Goal: Task Accomplishment & Management: Manage account settings

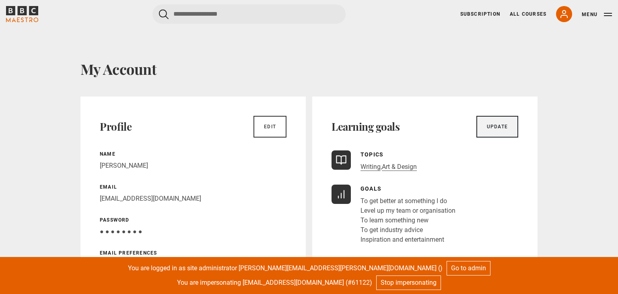
click at [495, 128] on link "Update" at bounding box center [497, 127] width 42 height 22
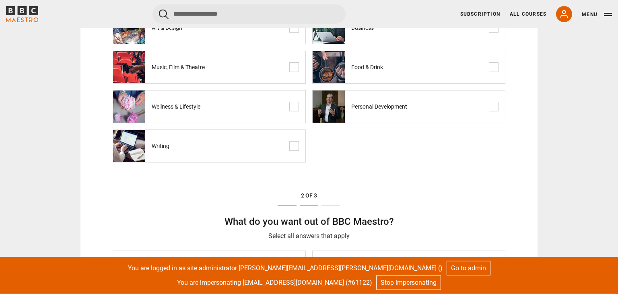
scroll to position [127, 0]
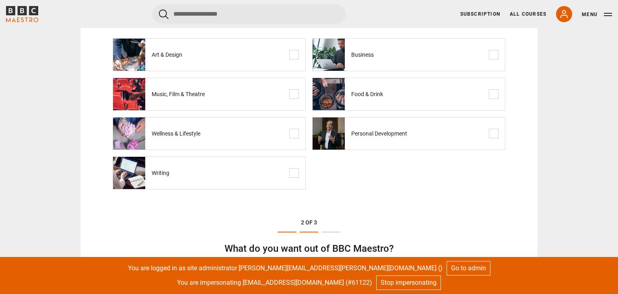
click at [495, 133] on span at bounding box center [494, 134] width 10 height 10
click at [294, 172] on span at bounding box center [294, 173] width 10 height 10
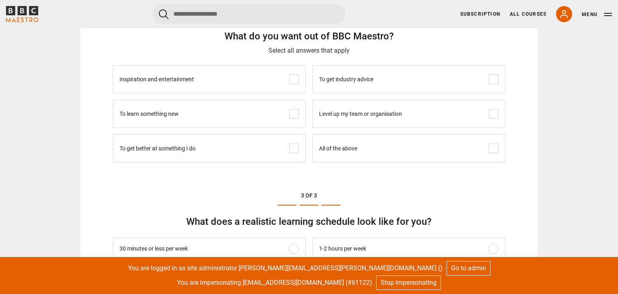
scroll to position [510, 0]
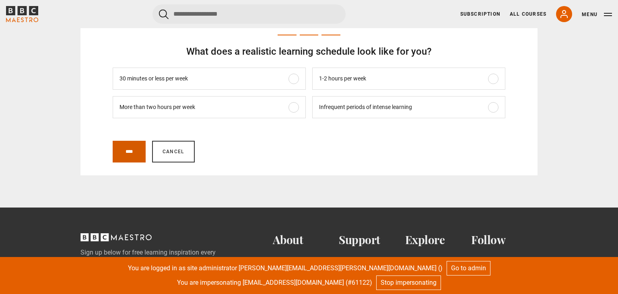
click at [131, 147] on input "****" at bounding box center [129, 152] width 33 height 22
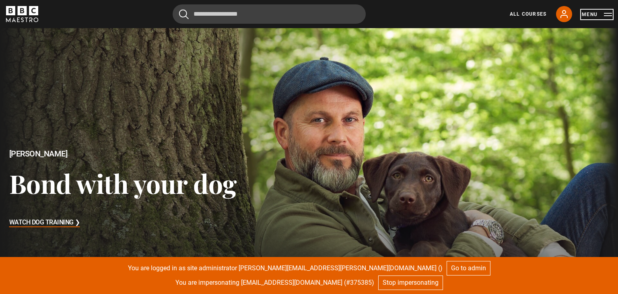
click at [593, 14] on button "Menu" at bounding box center [597, 14] width 30 height 8
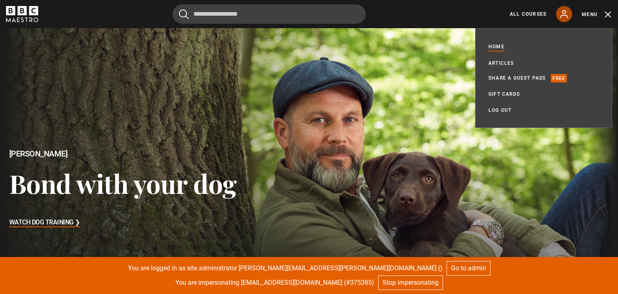
click at [566, 15] on icon at bounding box center [564, 14] width 10 height 10
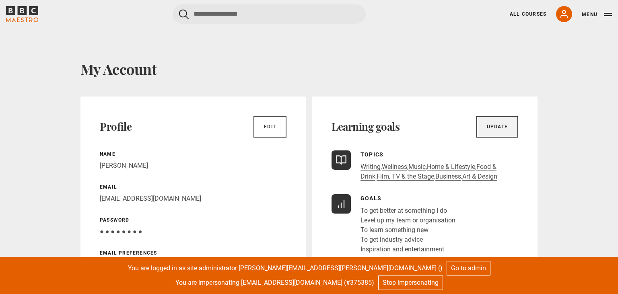
click at [496, 130] on link "Update" at bounding box center [497, 127] width 42 height 22
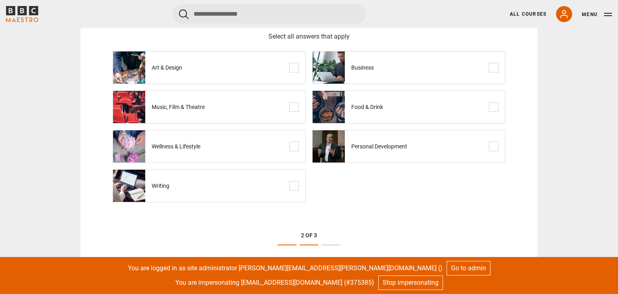
scroll to position [170, 0]
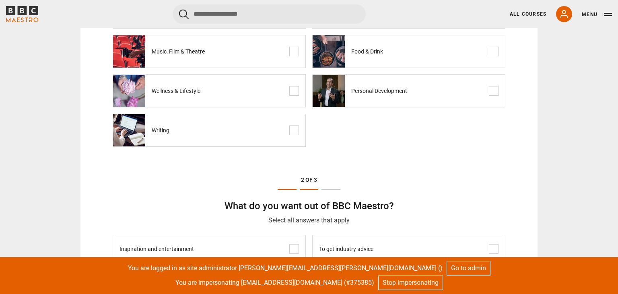
click at [292, 91] on span at bounding box center [294, 91] width 10 height 10
click at [294, 50] on span at bounding box center [294, 52] width 10 height 10
click at [494, 92] on span at bounding box center [494, 91] width 10 height 10
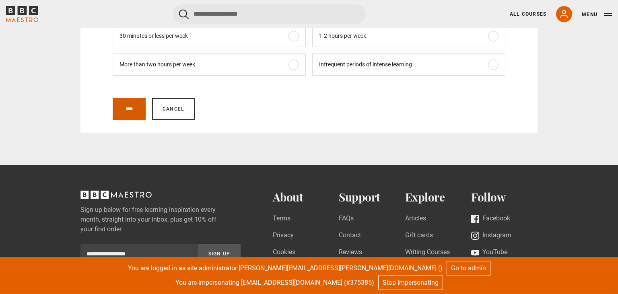
scroll to position [552, 0]
click at [129, 109] on input "****" at bounding box center [129, 110] width 33 height 22
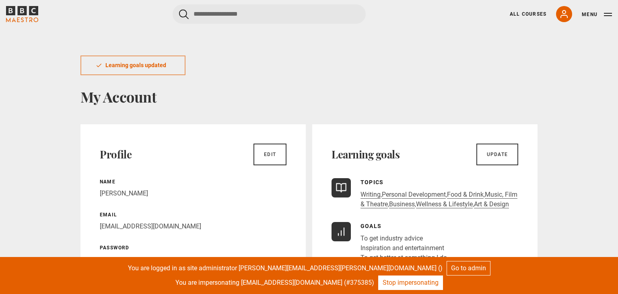
click at [420, 287] on link "Stop impersonating" at bounding box center [410, 283] width 65 height 14
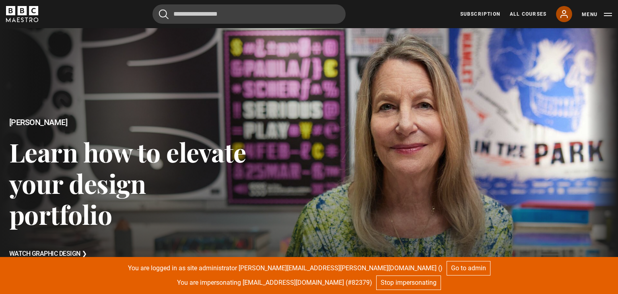
click at [566, 15] on icon at bounding box center [564, 13] width 6 height 7
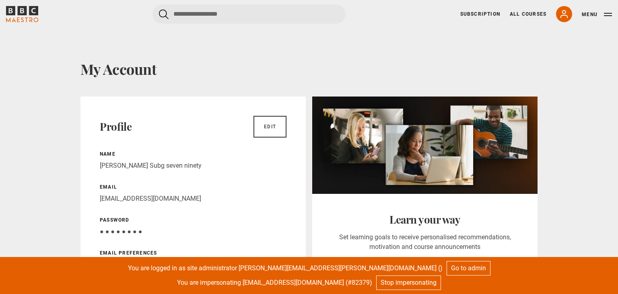
scroll to position [127, 0]
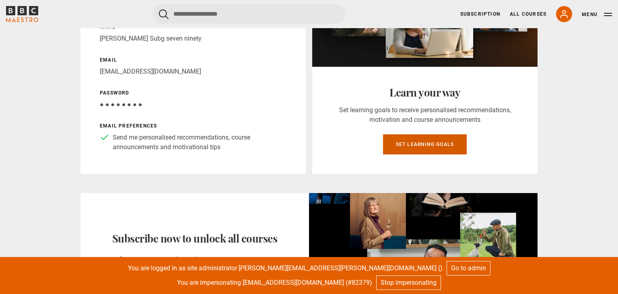
click at [434, 142] on link "Set learning goals" at bounding box center [425, 144] width 84 height 20
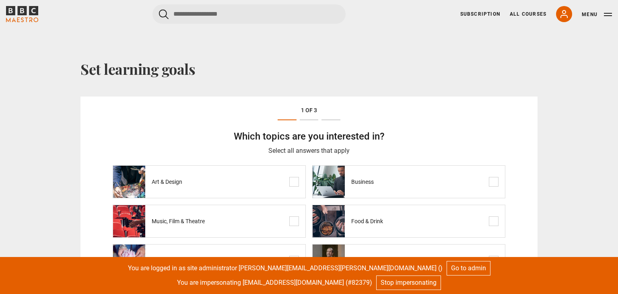
scroll to position [170, 0]
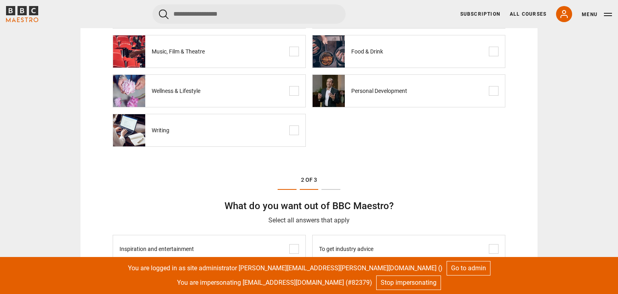
click at [428, 88] on label "Personal Development" at bounding box center [408, 90] width 193 height 33
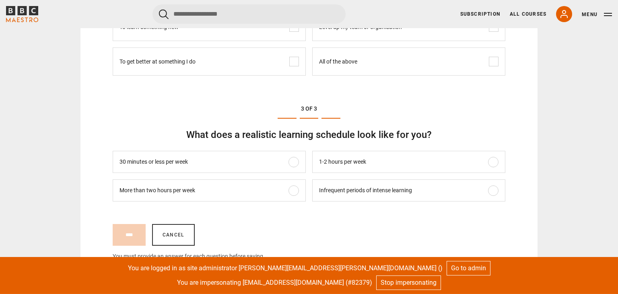
scroll to position [425, 0]
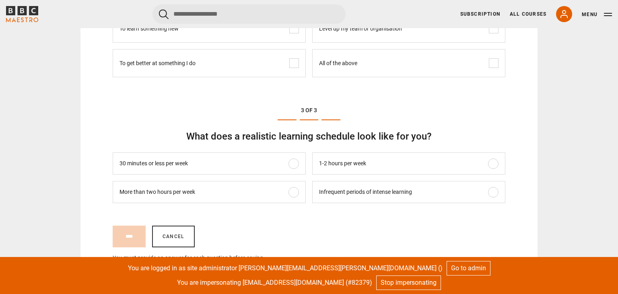
click at [263, 187] on label "More than two hours per week" at bounding box center [209, 192] width 193 height 22
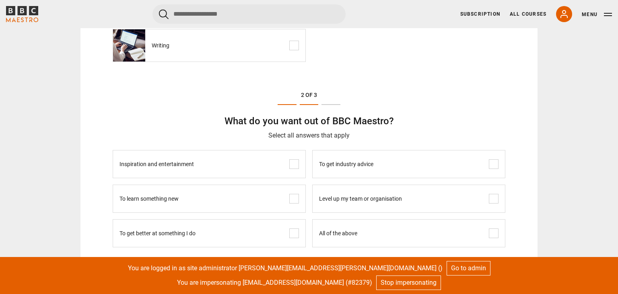
scroll to position [297, 0]
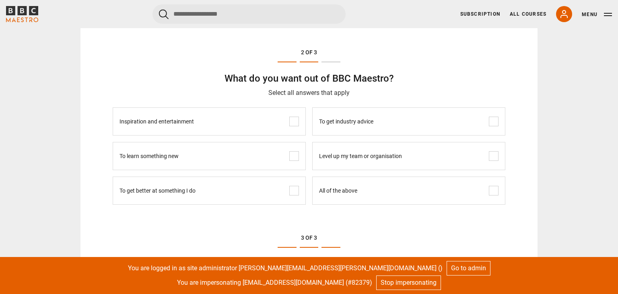
click at [398, 189] on label "All of the above" at bounding box center [408, 191] width 193 height 28
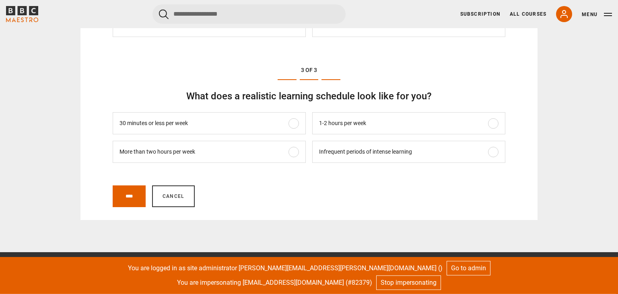
scroll to position [552, 0]
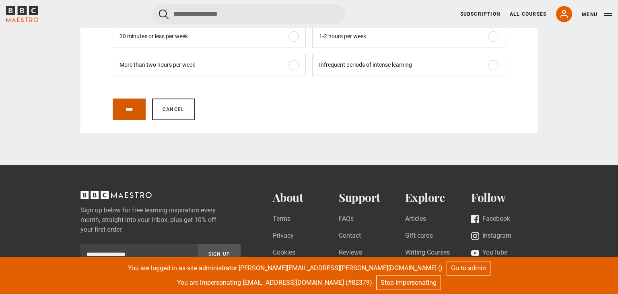
click at [132, 109] on input "****" at bounding box center [129, 110] width 33 height 22
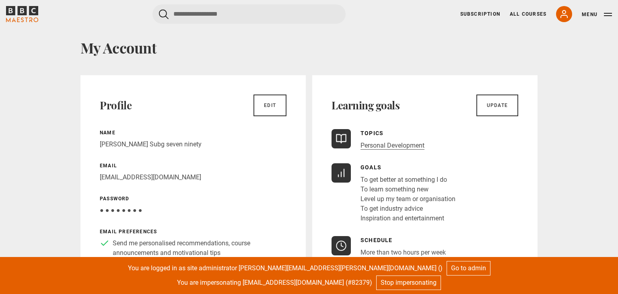
scroll to position [127, 0]
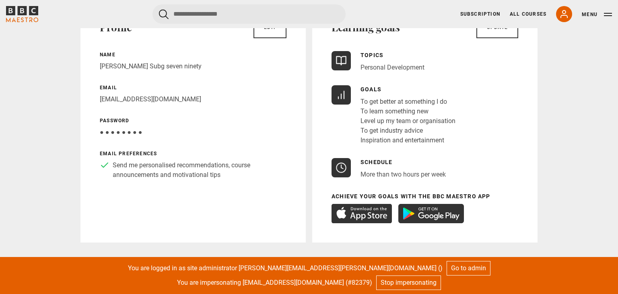
click at [397, 67] on link "Personal Development" at bounding box center [392, 68] width 64 height 8
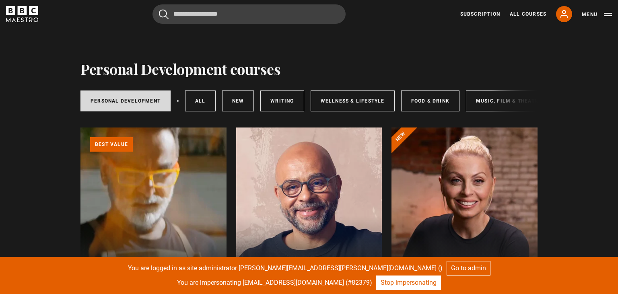
click at [408, 286] on link "Stop impersonating" at bounding box center [408, 283] width 65 height 14
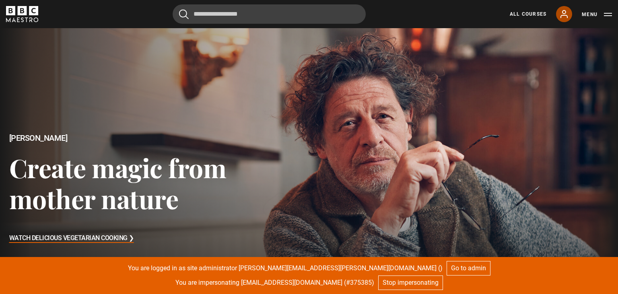
click at [564, 15] on icon at bounding box center [564, 13] width 6 height 7
